Goal: Find specific page/section: Find specific page/section

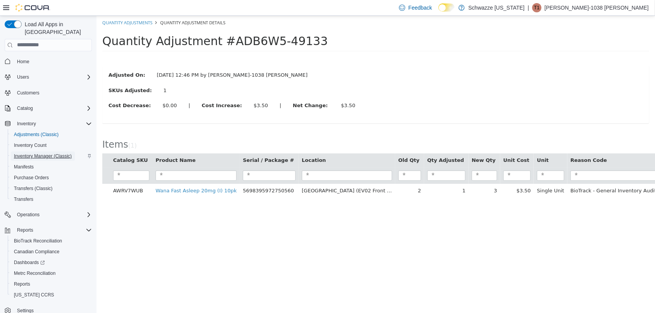
click at [59, 153] on span "Inventory Manager (Classic)" at bounding box center [43, 156] width 58 height 6
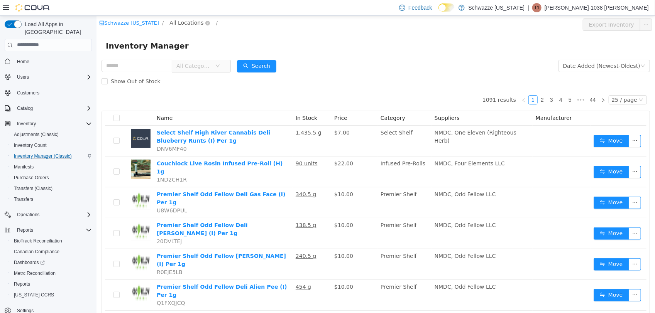
click at [182, 23] on span "All Locations" at bounding box center [186, 22] width 34 height 8
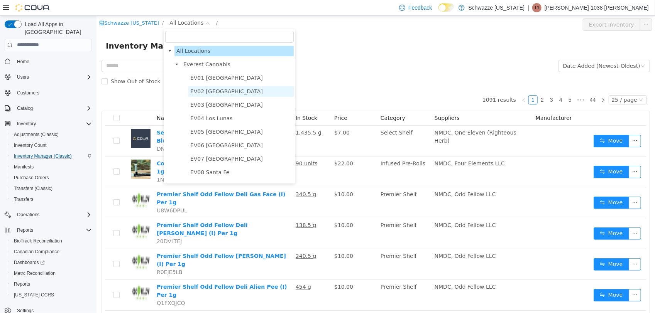
click at [197, 90] on span "EV02 [GEOGRAPHIC_DATA]" at bounding box center [226, 91] width 73 height 6
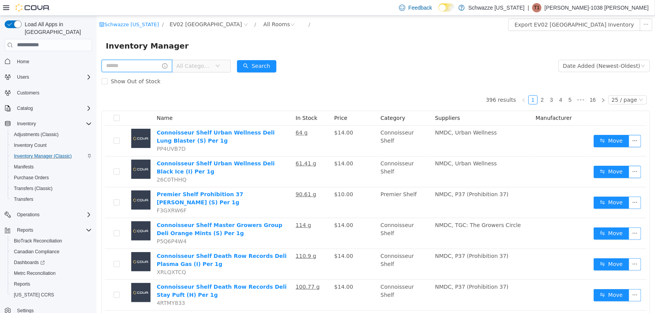
click at [140, 65] on input "text" at bounding box center [136, 65] width 71 height 12
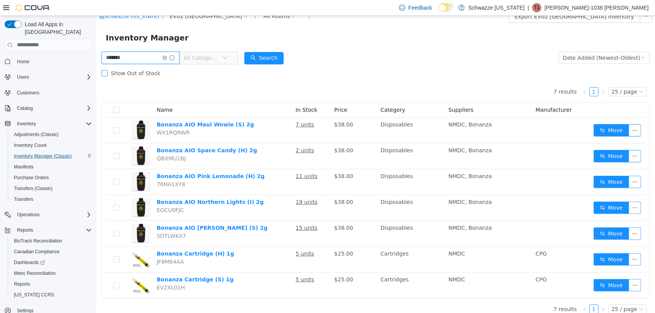
scroll to position [15, 0]
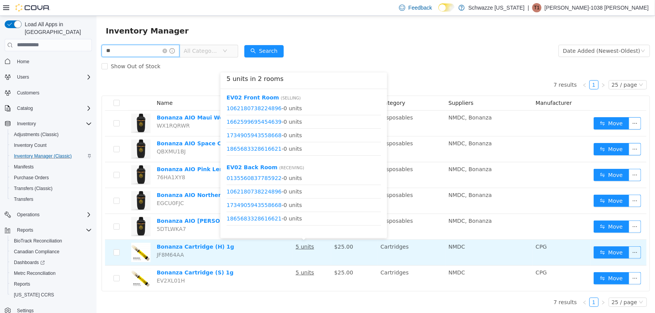
type input "*"
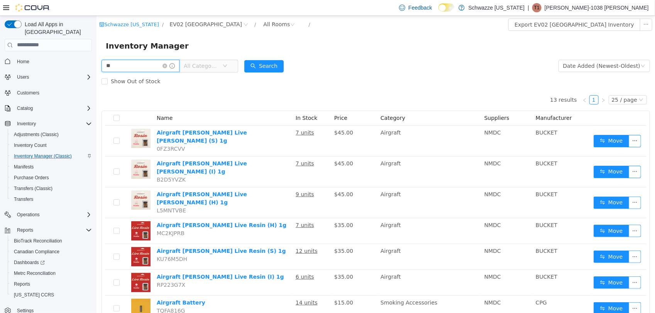
type input "*"
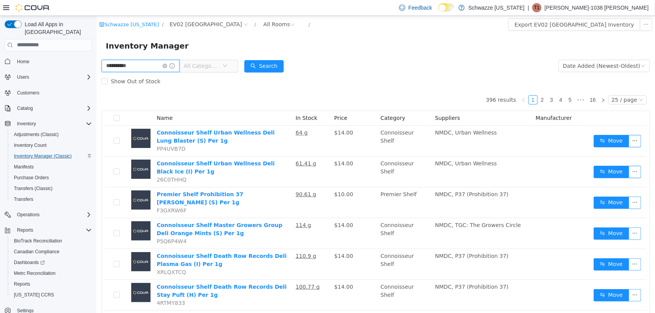
type input "**********"
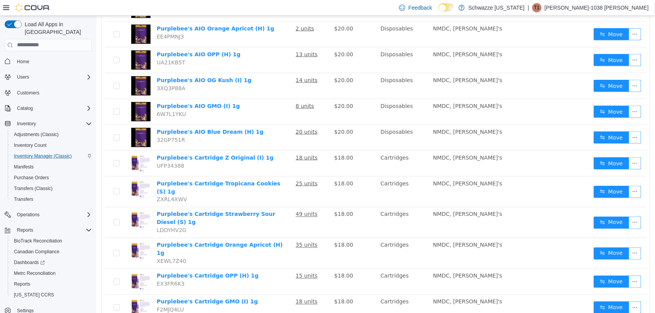
scroll to position [482, 0]
